Goal: Task Accomplishment & Management: Manage account settings

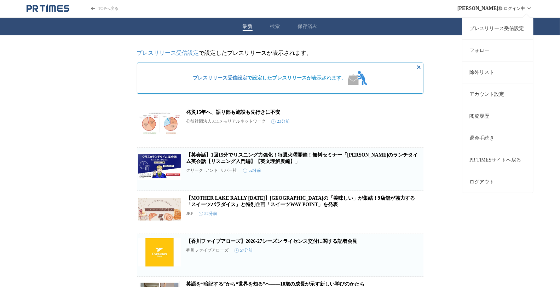
click at [524, 8] on div "[PERSON_NAME] ログイン中 プレスリリース受信設定 フォロー 除外リスト アカウント設定 閲覧履歴 退会手続き PR TIMESサイトへ戻る ログ…" at bounding box center [496, 8] width 76 height 17
click at [472, 179] on button "ログアウト" at bounding box center [498, 182] width 71 height 22
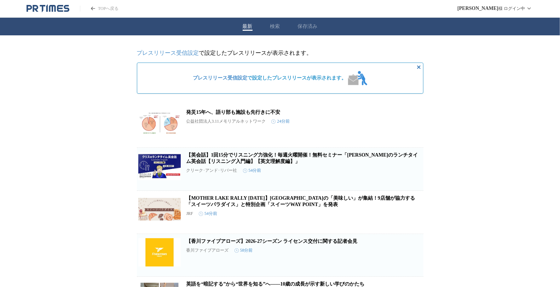
click at [47, 6] on icon "PR TIMESのトップページはこちら" at bounding box center [46, 7] width 1 height 7
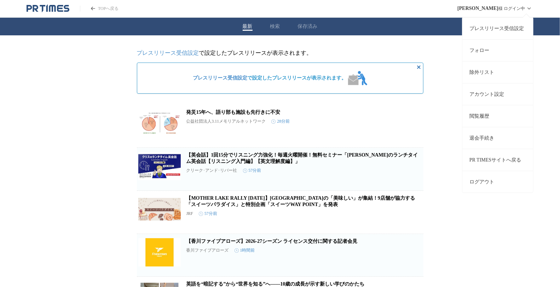
click at [510, 7] on div "[PERSON_NAME] ログイン中 プレスリリース受信設定 フォロー 除外リスト アカウント設定 閲覧履歴 退会手続き PR TIMESサイトへ戻る ログ…" at bounding box center [496, 8] width 76 height 17
click at [481, 181] on button "ログアウト" at bounding box center [498, 182] width 71 height 22
